Goal: Task Accomplishment & Management: Use online tool/utility

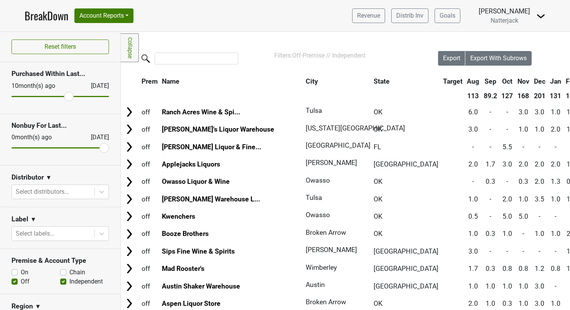
click at [55, 15] on link "BreakDown" at bounding box center [47, 16] width 44 height 16
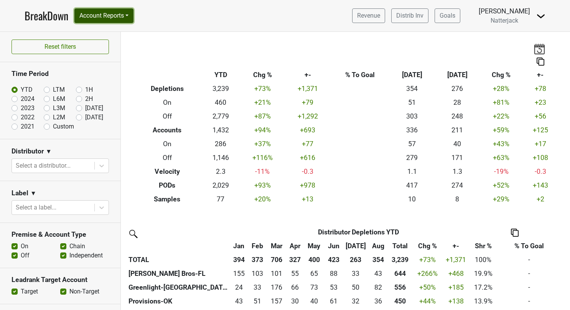
click at [130, 15] on button "Account Reports" at bounding box center [103, 15] width 59 height 15
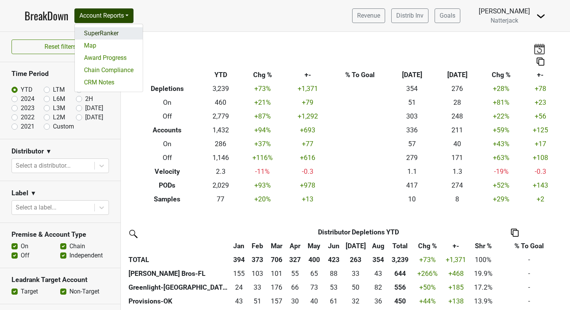
click at [109, 31] on link "SuperRanker" at bounding box center [109, 33] width 68 height 12
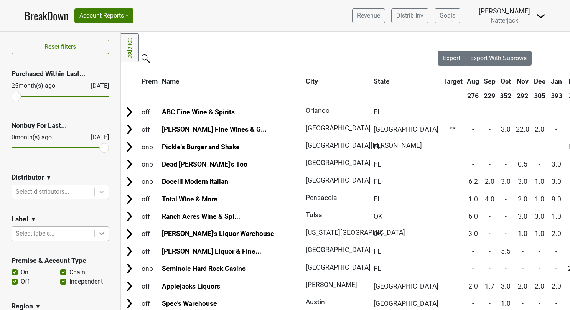
click at [98, 231] on icon at bounding box center [102, 234] width 8 height 8
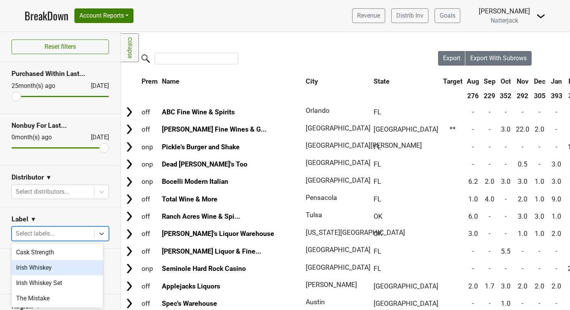
click at [53, 265] on div "Irish Whiskey" at bounding box center [58, 267] width 92 height 15
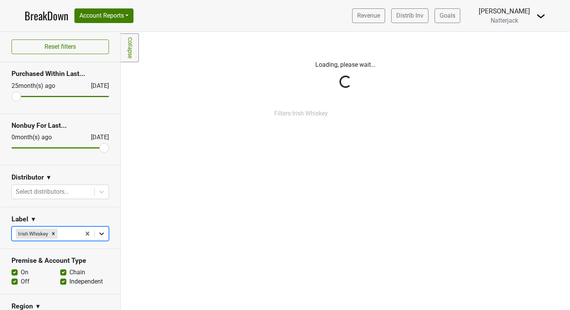
click at [98, 232] on icon at bounding box center [102, 234] width 8 height 8
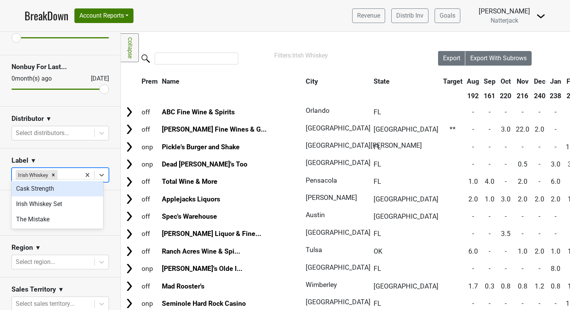
scroll to position [64, 0]
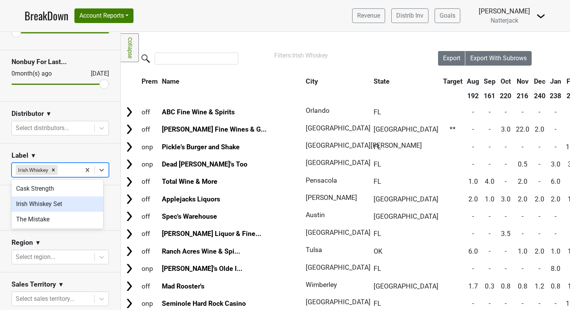
click at [81, 205] on div "Irish Whiskey Set" at bounding box center [58, 203] width 92 height 15
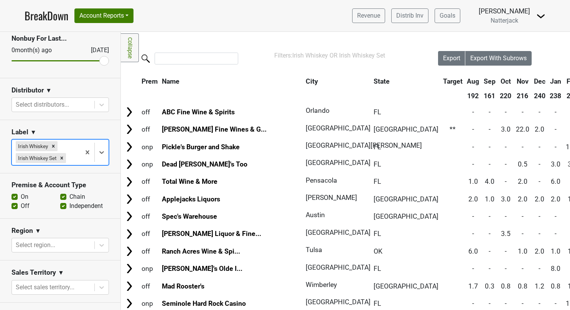
scroll to position [87, 0]
click at [445, 55] on span "Export" at bounding box center [451, 57] width 17 height 7
click at [99, 150] on icon at bounding box center [102, 152] width 8 height 8
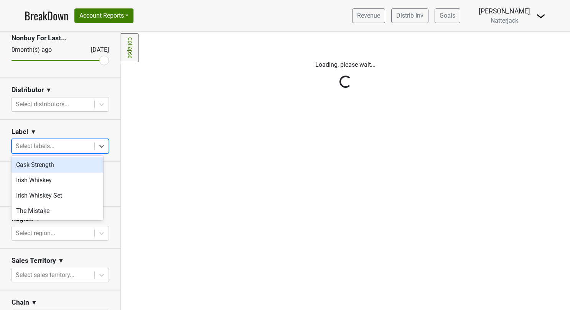
click at [98, 143] on icon at bounding box center [102, 146] width 8 height 8
click at [49, 207] on section "Region ▼ Select region..." at bounding box center [60, 228] width 120 height 42
click at [39, 211] on section "Region ▼ Select region..." at bounding box center [60, 228] width 120 height 42
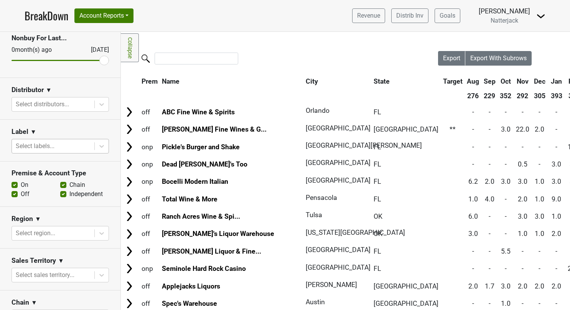
click at [39, 211] on section "Region ▼ Select region..." at bounding box center [60, 228] width 120 height 42
click at [99, 145] on icon at bounding box center [101, 146] width 5 height 3
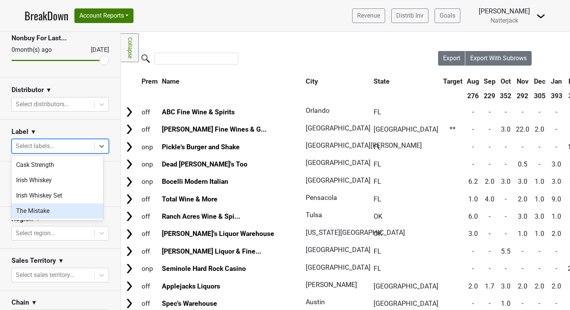
click at [29, 208] on div "The Mistake" at bounding box center [58, 210] width 92 height 15
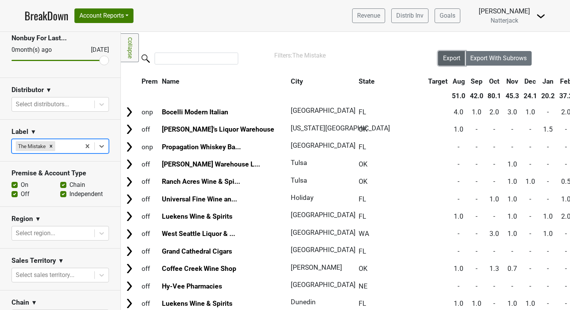
click at [443, 59] on span "Export" at bounding box center [451, 57] width 17 height 7
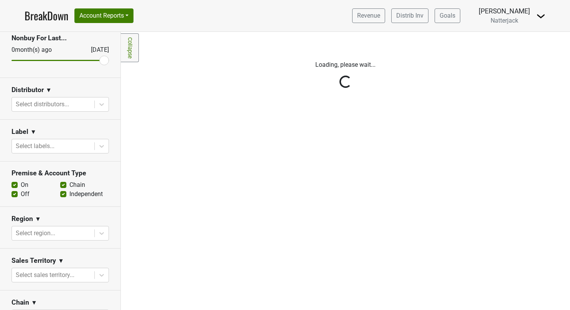
click at [97, 143] on div "Reset filters Purchased Within Last... 25 month(s) ago Sep '25 Nonbuy For Last.…" at bounding box center [60, 171] width 121 height 278
click at [98, 143] on icon at bounding box center [102, 146] width 8 height 8
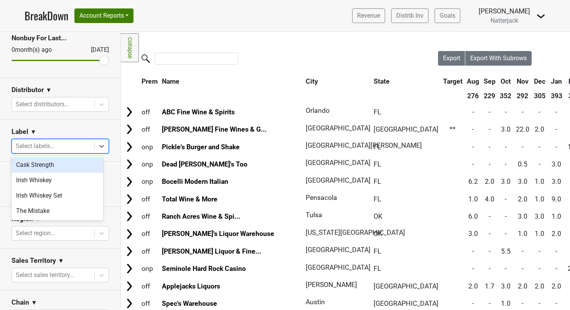
click at [59, 164] on div "Cask Strength" at bounding box center [58, 164] width 92 height 15
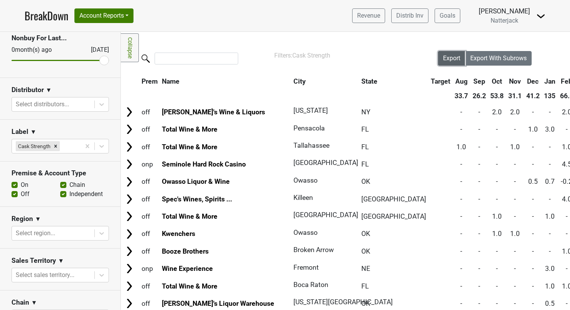
click at [443, 59] on span "Export" at bounding box center [451, 57] width 17 height 7
